Goal: Task Accomplishment & Management: Manage account settings

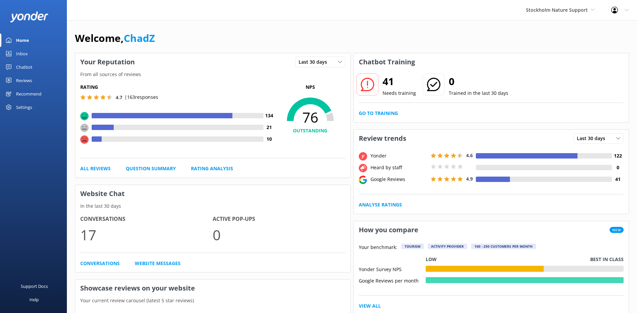
click at [28, 53] on link "Inbox" at bounding box center [33, 53] width 67 height 13
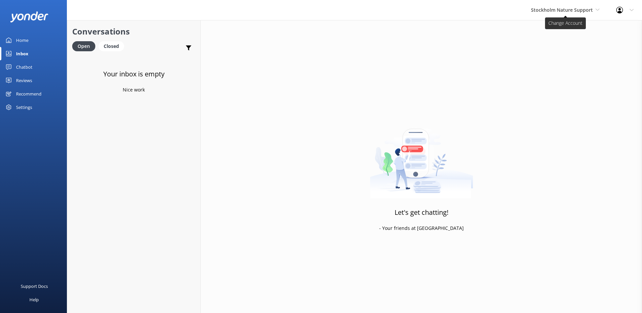
click at [567, 12] on span "Stockholm Nature Support" at bounding box center [562, 10] width 62 height 6
click at [539, 43] on link "Yonder" at bounding box center [556, 44] width 67 height 16
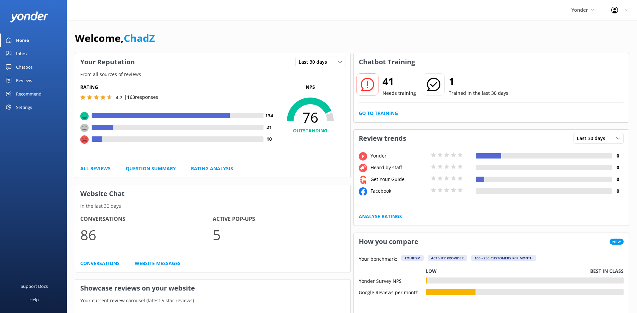
click at [29, 51] on link "Inbox" at bounding box center [33, 53] width 67 height 13
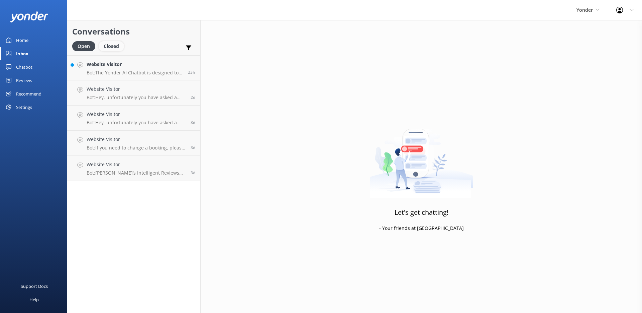
click at [118, 46] on div "Closed" at bounding box center [111, 46] width 25 height 10
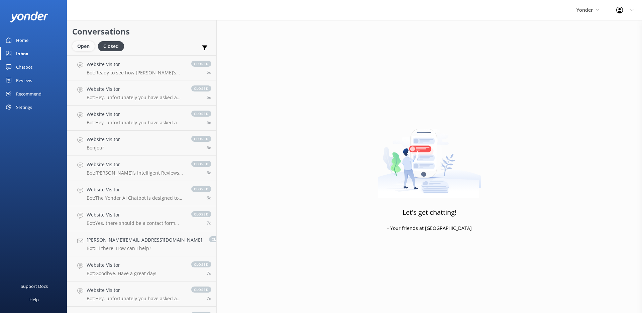
click at [83, 45] on div "Open" at bounding box center [83, 46] width 22 height 10
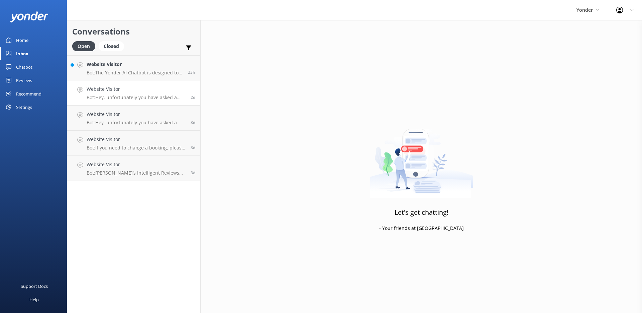
click at [145, 92] on h4 "Website Visitor" at bounding box center [136, 88] width 99 height 7
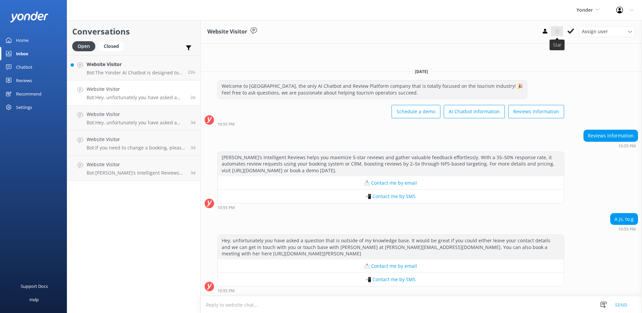
click at [557, 34] on icon at bounding box center [557, 31] width 7 height 7
click at [189, 48] on use at bounding box center [189, 48] width 6 height 5
click at [141, 65] on input "Important" at bounding box center [139, 63] width 7 height 7
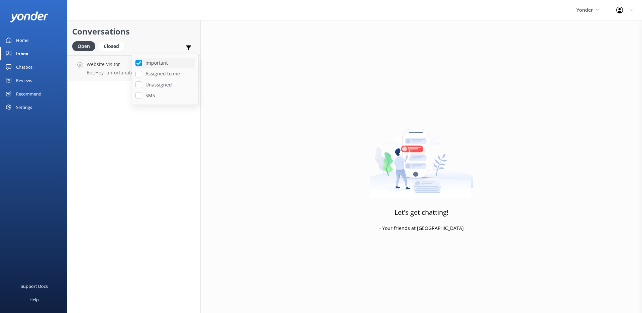
click at [140, 63] on input "Important" at bounding box center [139, 63] width 7 height 7
checkbox input "false"
